Goal: Information Seeking & Learning: Learn about a topic

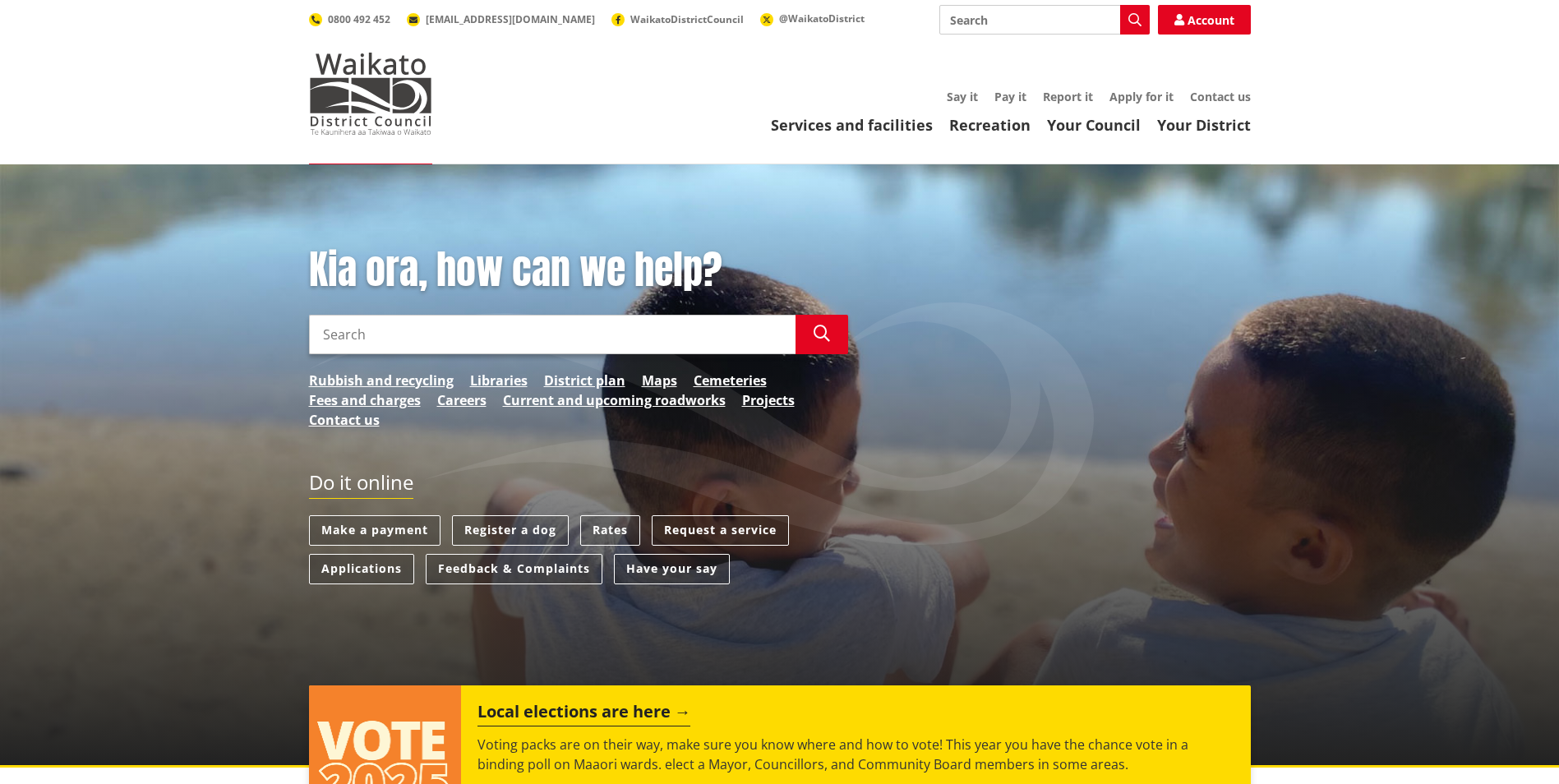
click at [781, 138] on header "Toggle search Toggle navigation Services and facilities Recreation Your Council…" at bounding box center [780, 82] width 1559 height 165
click at [803, 127] on link "Services and facilities" at bounding box center [852, 124] width 162 height 19
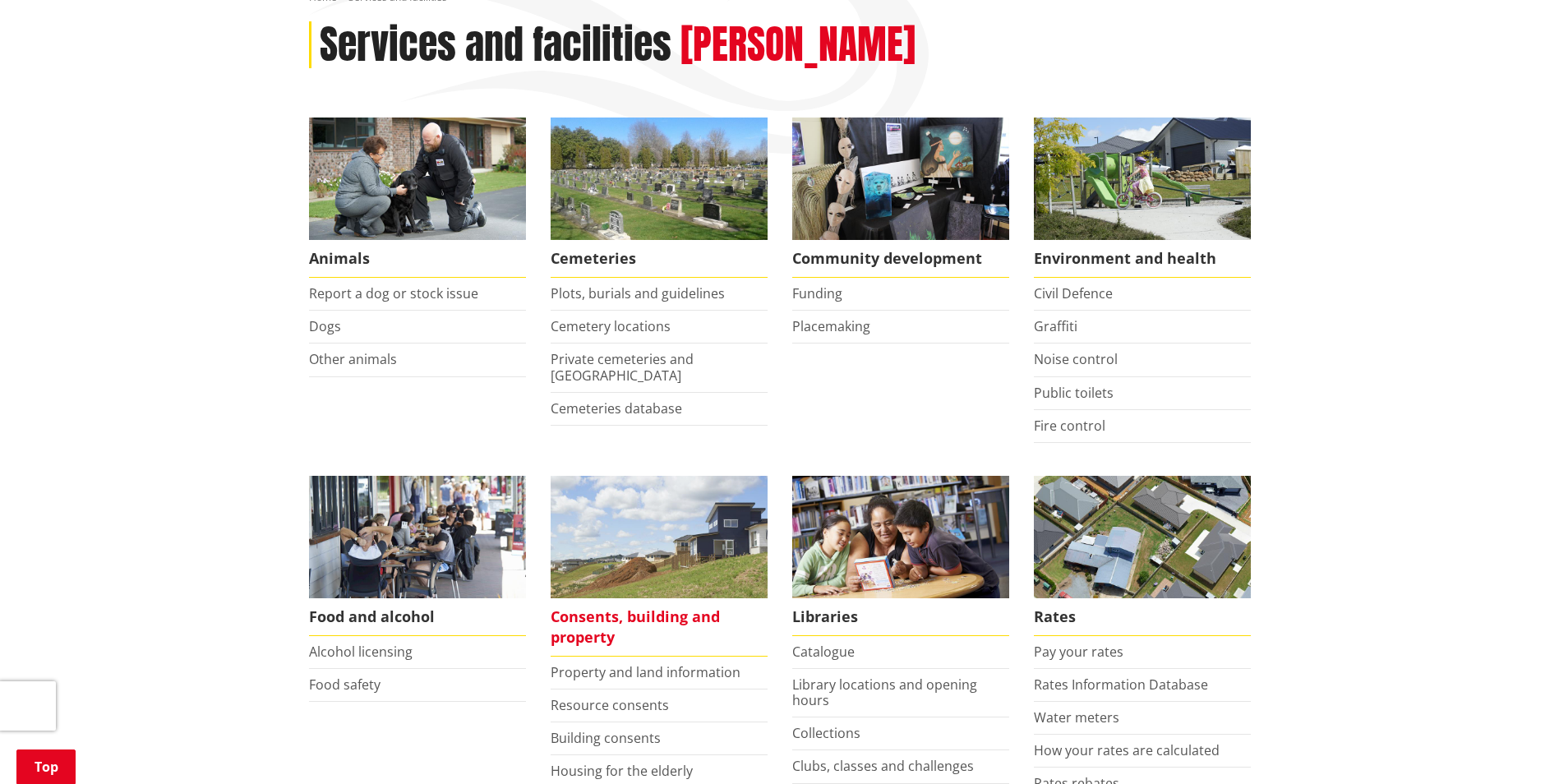
scroll to position [247, 0]
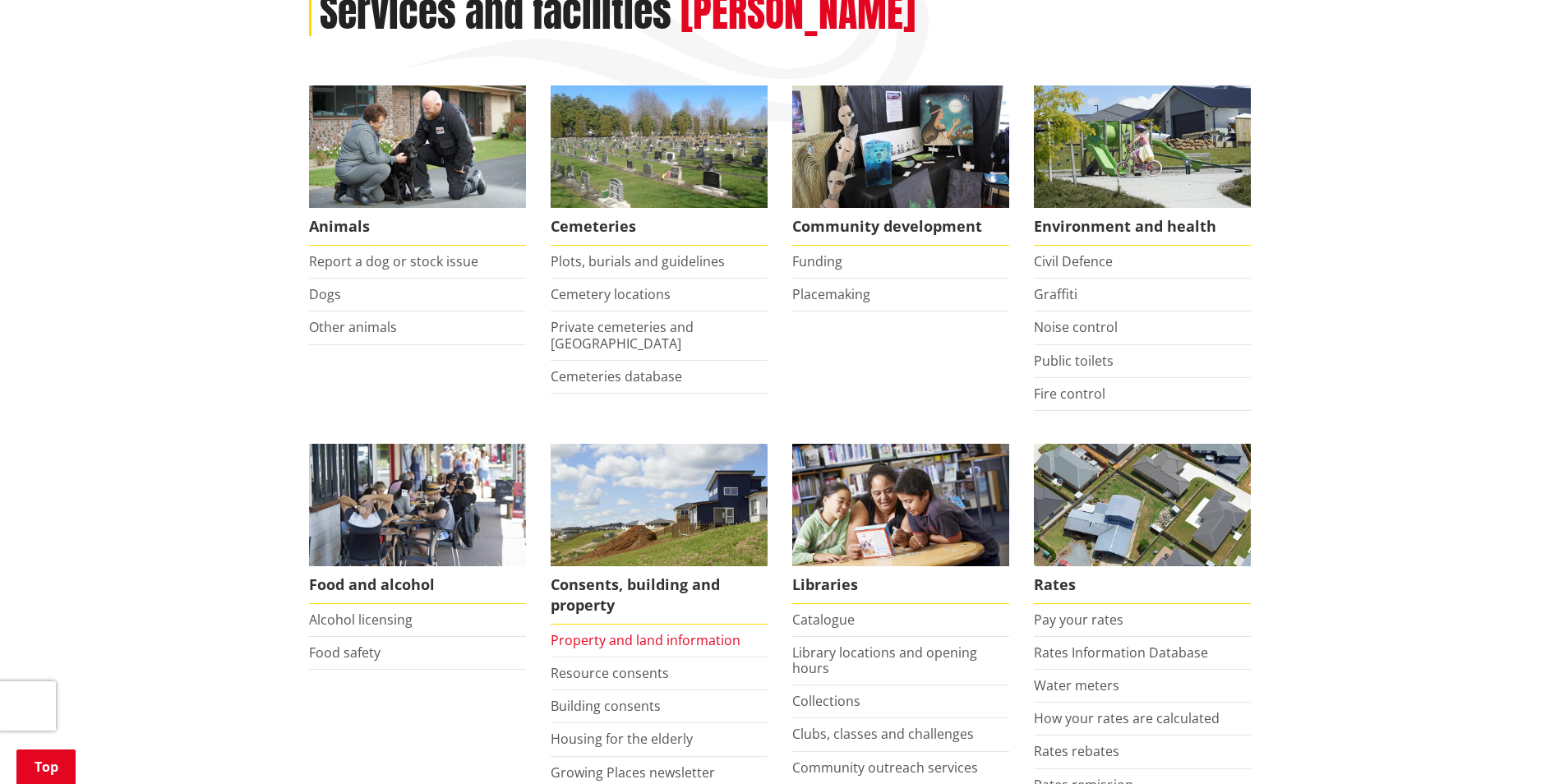
click at [606, 643] on link "Property and land information" at bounding box center [645, 640] width 190 height 18
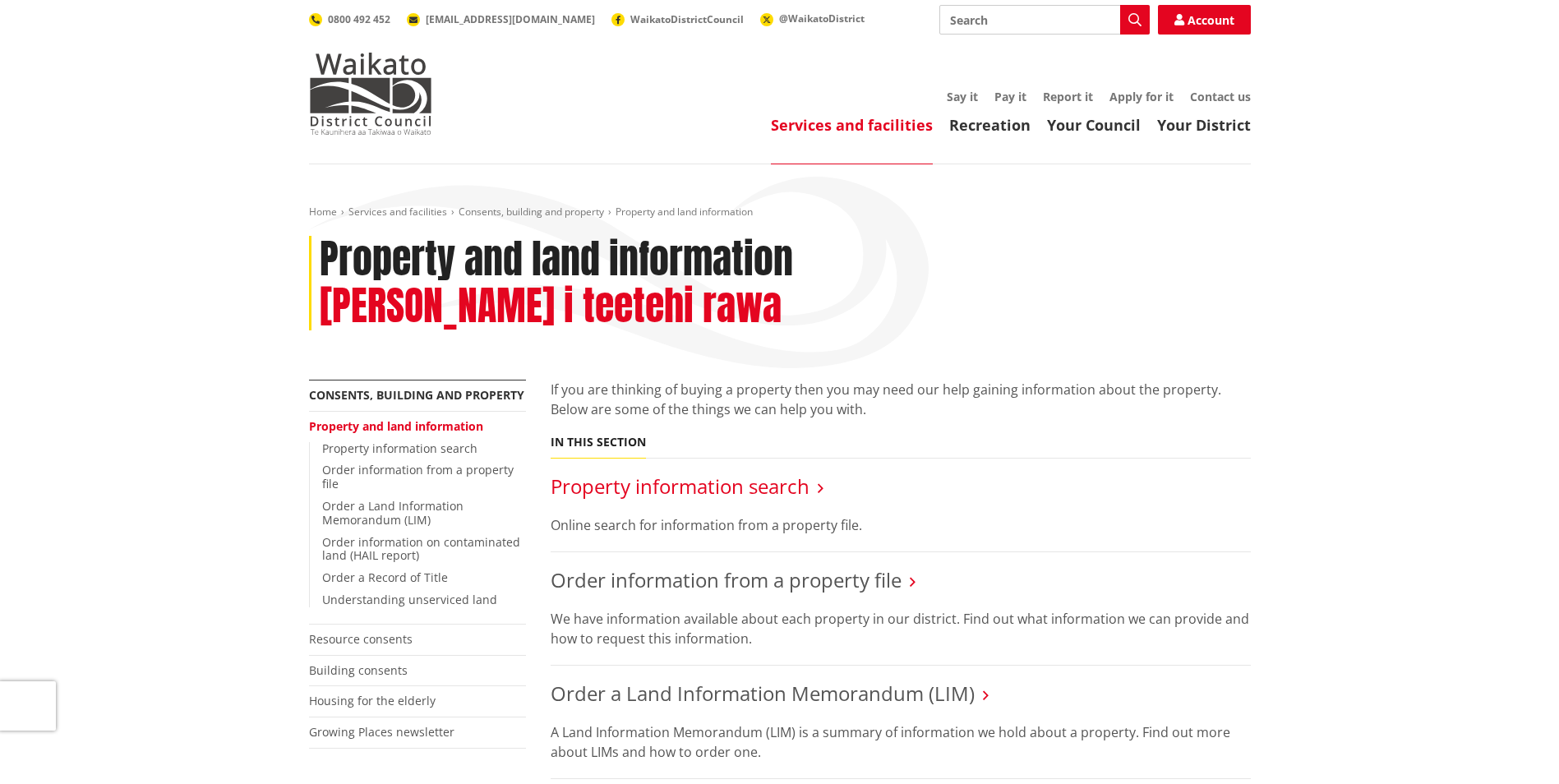
click at [734, 473] on link "Property information search" at bounding box center [679, 486] width 259 height 27
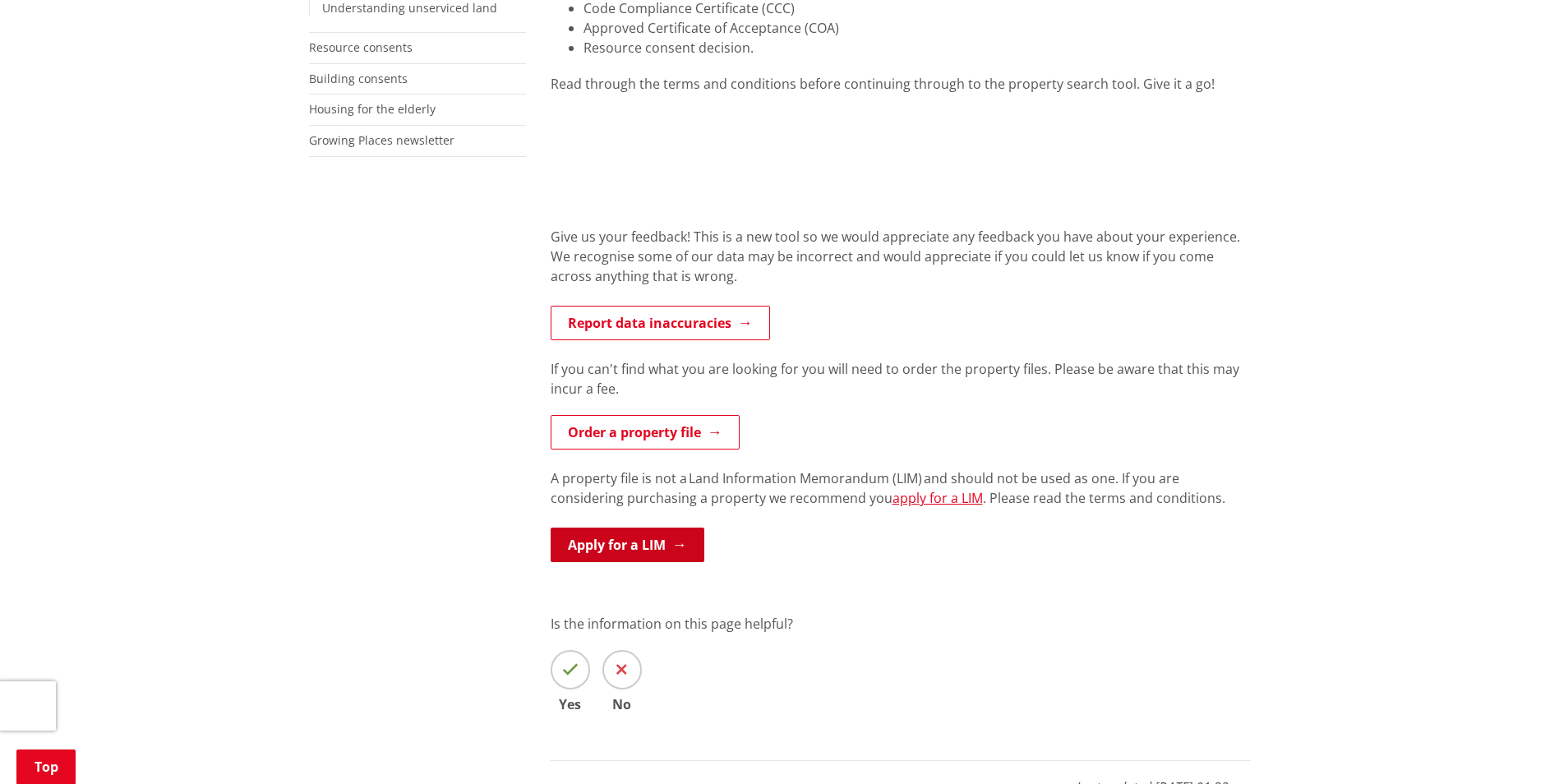
scroll to position [411, 0]
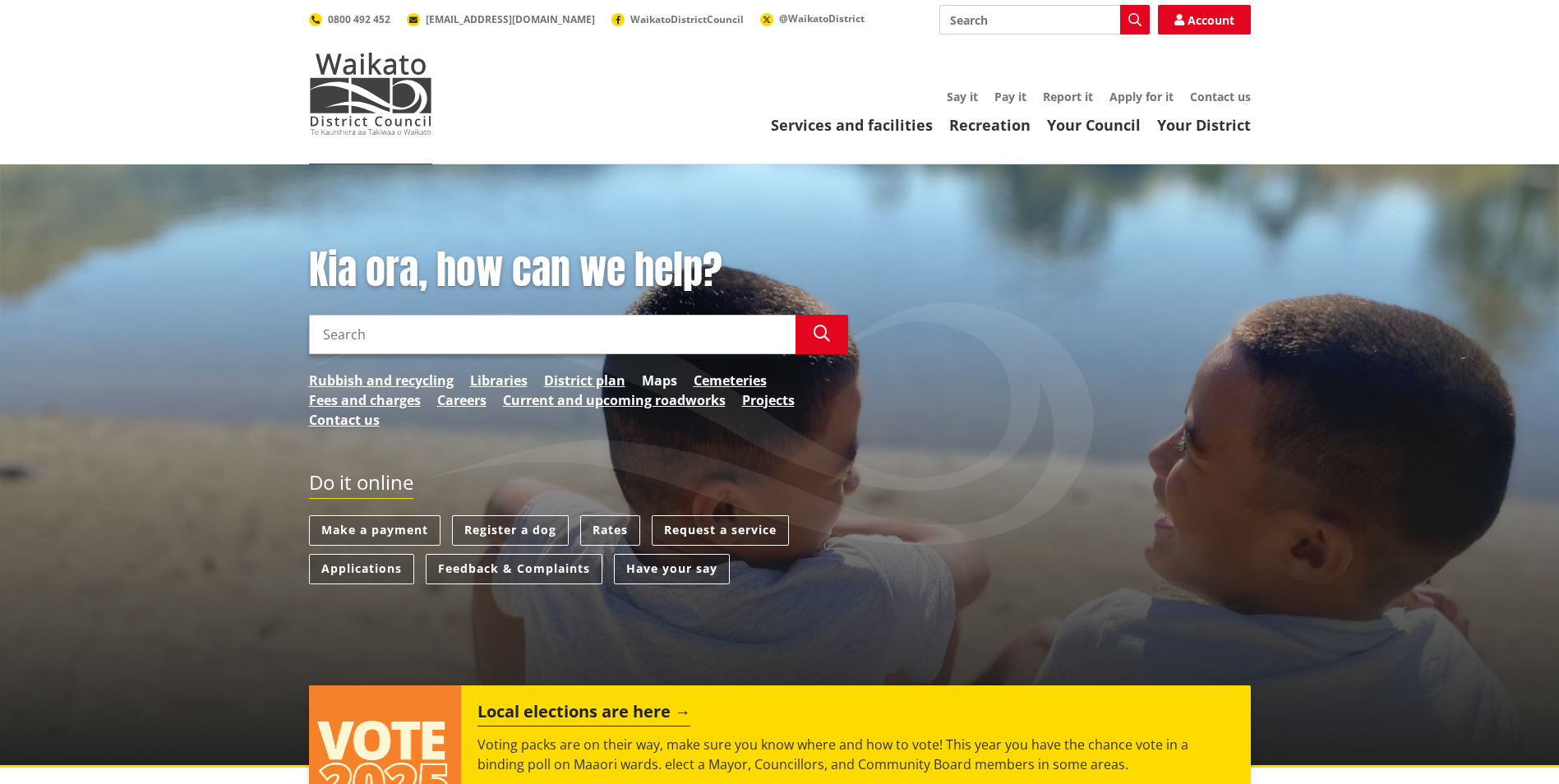
click at [663, 384] on link "Maps" at bounding box center [659, 380] width 35 height 19
click at [589, 382] on link "District plan" at bounding box center [584, 380] width 81 height 19
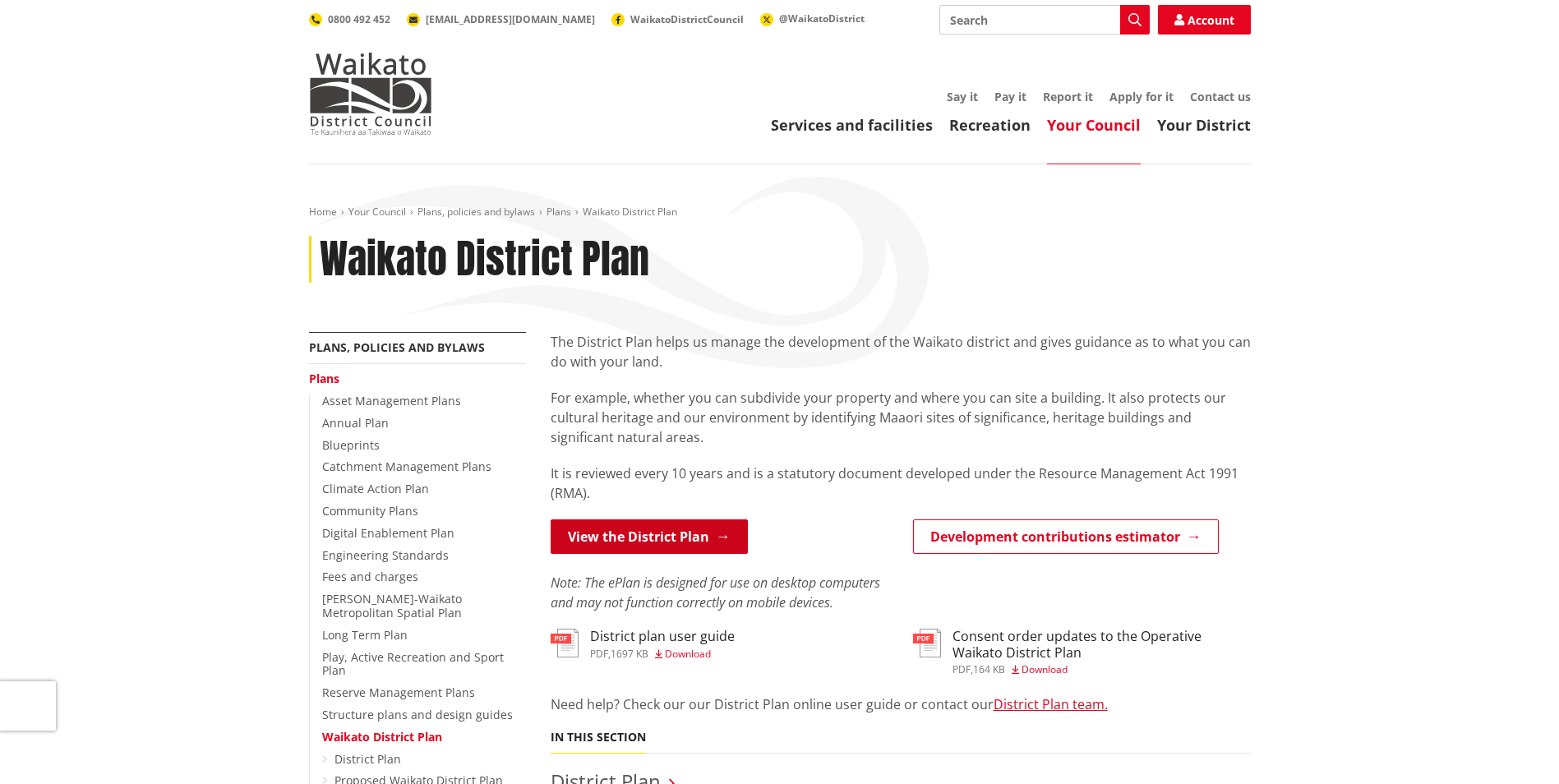
click at [634, 534] on link "View the District Plan" at bounding box center [649, 536] width 197 height 35
